Goal: Task Accomplishment & Management: Manage account settings

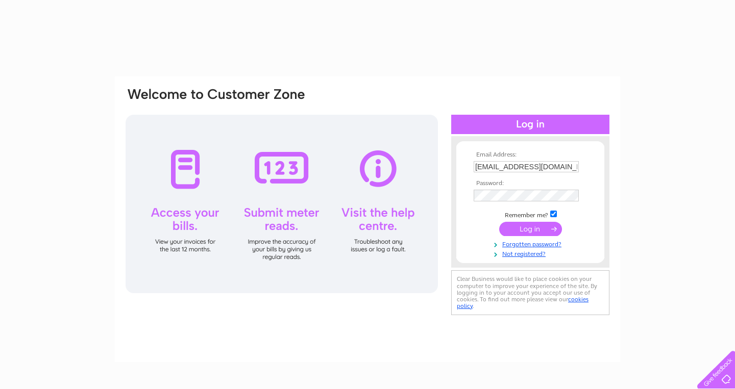
click at [530, 232] on input "submit" at bounding box center [530, 229] width 63 height 14
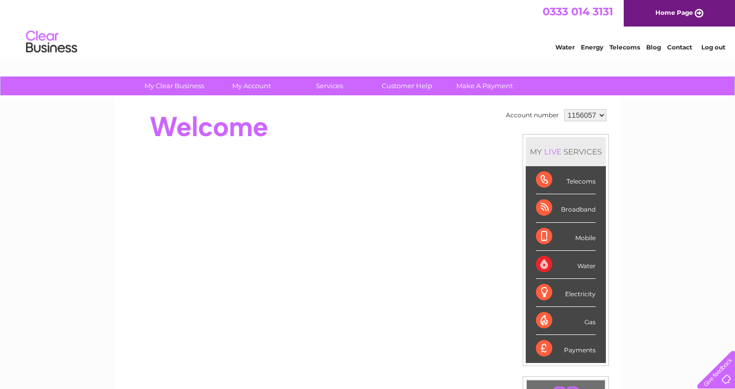
click at [542, 263] on div "Water" at bounding box center [566, 265] width 60 height 28
click at [589, 269] on div "Water" at bounding box center [566, 265] width 60 height 28
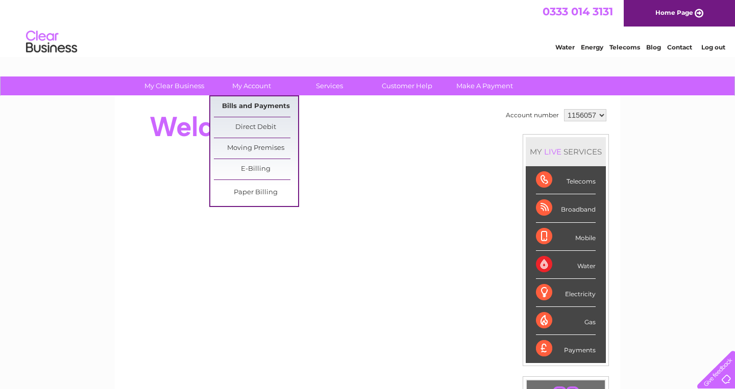
click at [252, 106] on link "Bills and Payments" at bounding box center [256, 106] width 84 height 20
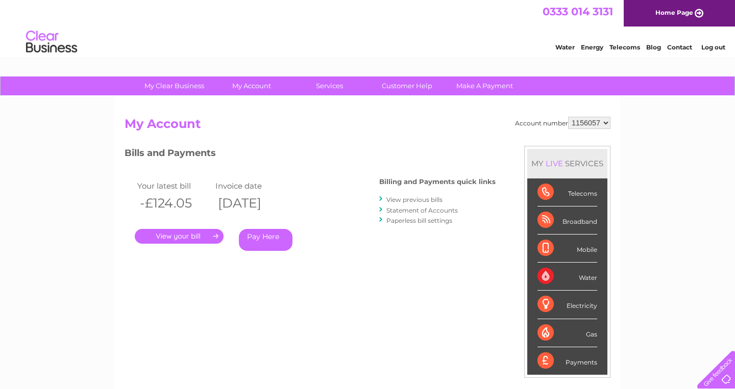
click at [203, 235] on link "." at bounding box center [179, 236] width 89 height 15
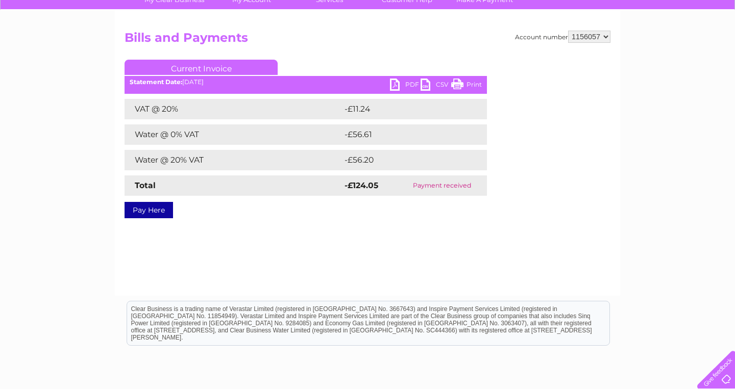
scroll to position [101, 0]
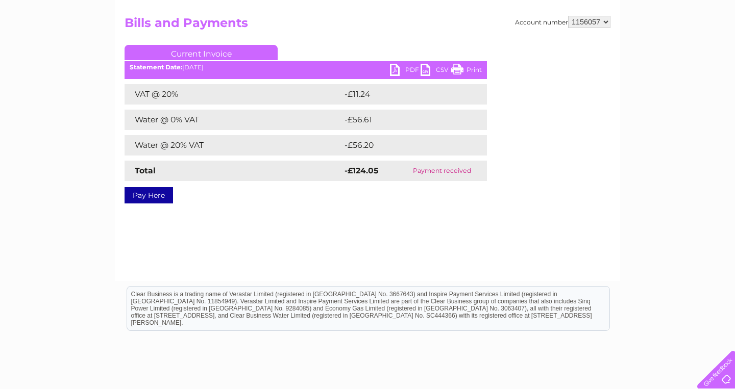
click at [219, 54] on link "Current Invoice" at bounding box center [201, 52] width 153 height 15
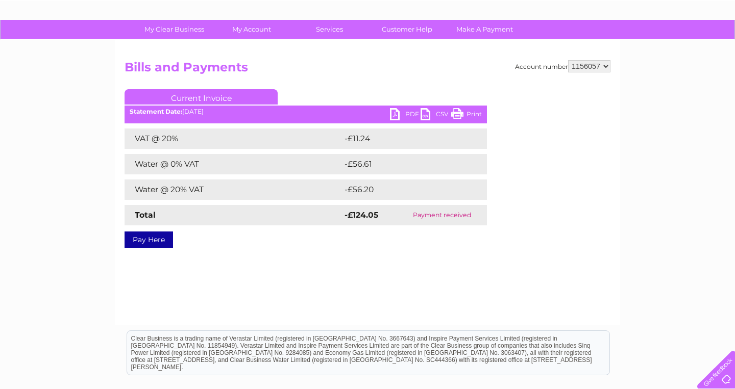
scroll to position [56, 0]
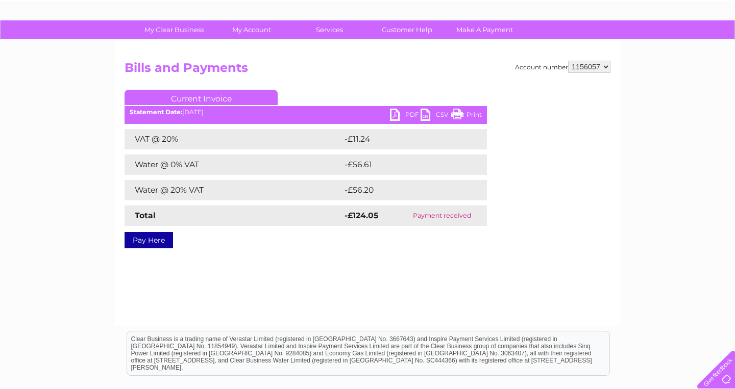
click at [410, 113] on link "PDF" at bounding box center [405, 116] width 31 height 15
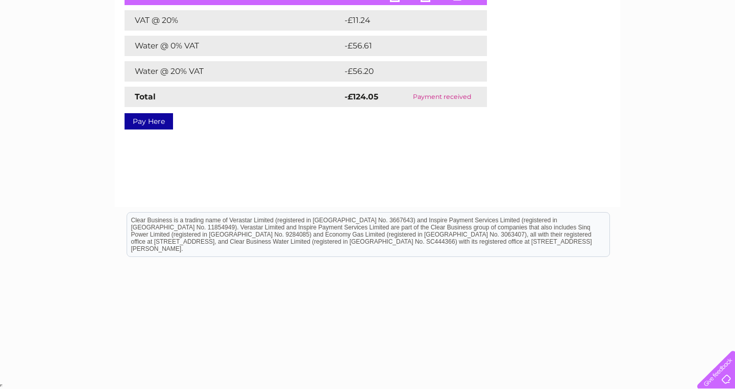
scroll to position [0, 0]
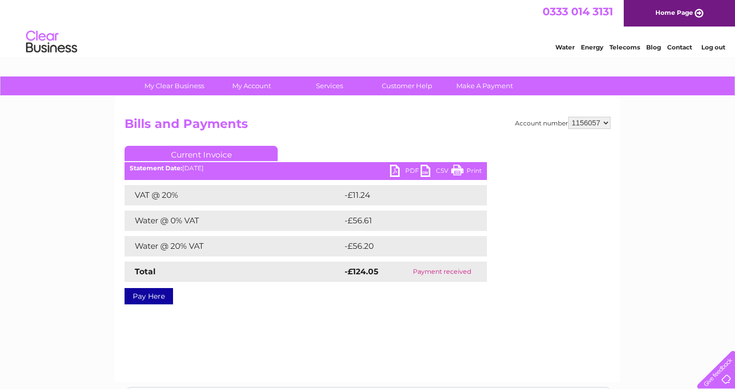
click at [340, 125] on h2 "Bills and Payments" at bounding box center [368, 126] width 486 height 19
